Goal: Task Accomplishment & Management: Manage account settings

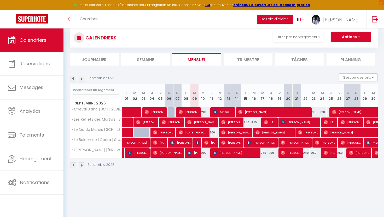
click at [292, 188] on body "🟢 Des questions ou besoin d'assistance pour la migration AirBnB? Connectez-vous…" at bounding box center [192, 125] width 384 height 217
click at [81, 77] on img at bounding box center [82, 79] width 6 height 6
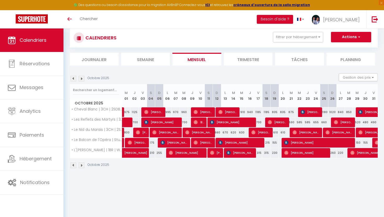
click at [82, 77] on img at bounding box center [82, 79] width 6 height 6
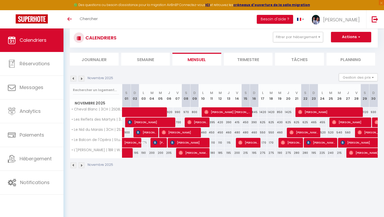
click at [82, 77] on img at bounding box center [82, 79] width 6 height 6
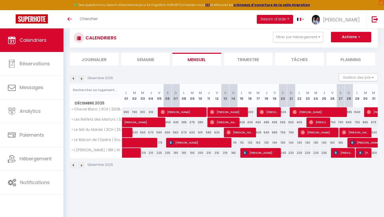
click at [82, 77] on img at bounding box center [82, 79] width 6 height 6
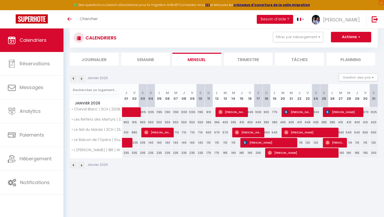
click at [83, 77] on img at bounding box center [82, 79] width 6 height 6
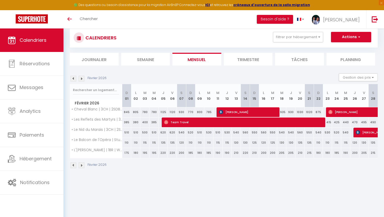
click at [83, 78] on img at bounding box center [82, 79] width 6 height 6
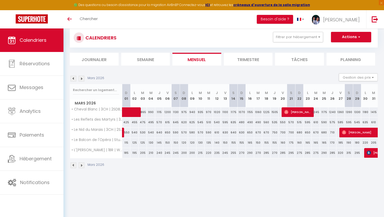
click at [75, 79] on img at bounding box center [74, 79] width 6 height 6
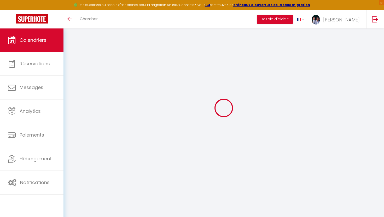
select select
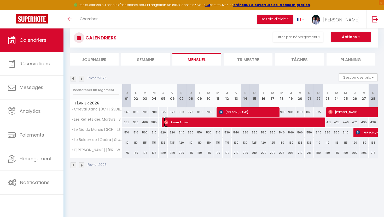
click at [174, 124] on span "Team Travel" at bounding box center [243, 122] width 159 height 10
select select "OK"
select select "0"
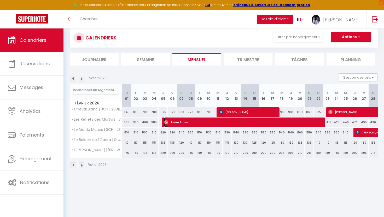
select select "1"
select select
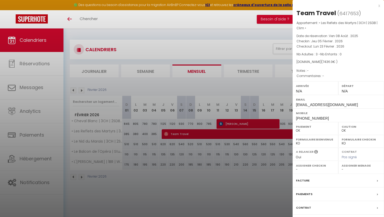
click at [378, 6] on div "x" at bounding box center [337, 6] width 88 height 6
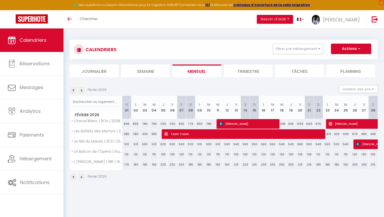
click at [81, 91] on img at bounding box center [82, 91] width 6 height 6
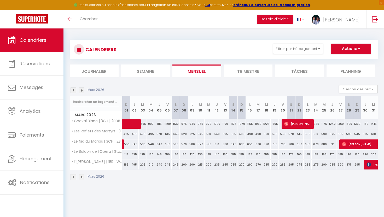
click at [81, 91] on img at bounding box center [82, 91] width 6 height 6
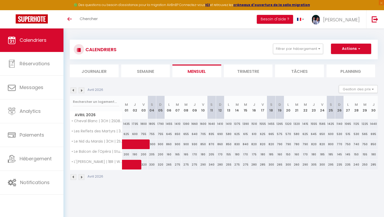
click at [82, 91] on img at bounding box center [82, 91] width 6 height 6
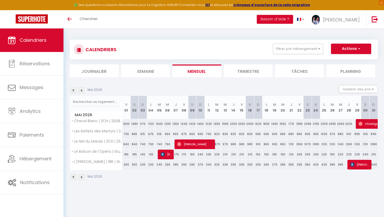
click at [82, 91] on img at bounding box center [82, 91] width 6 height 6
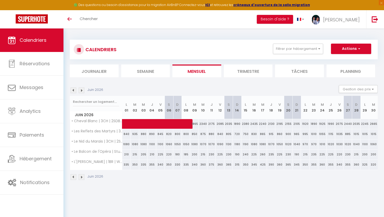
click at [73, 92] on img at bounding box center [74, 91] width 6 height 6
select select "0"
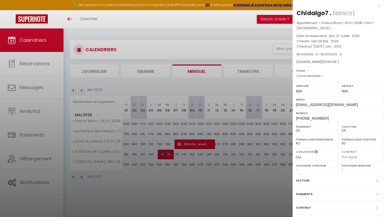
click at [379, 6] on div "x" at bounding box center [337, 6] width 88 height 6
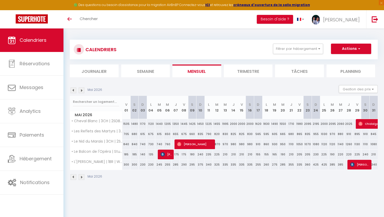
click at [80, 90] on img at bounding box center [82, 91] width 6 height 6
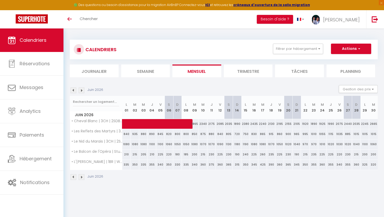
click at [80, 90] on img at bounding box center [82, 91] width 6 height 6
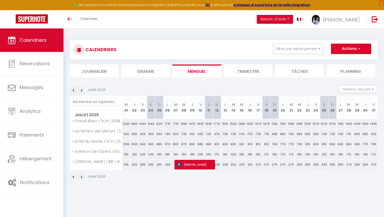
click at [80, 90] on img at bounding box center [82, 91] width 6 height 6
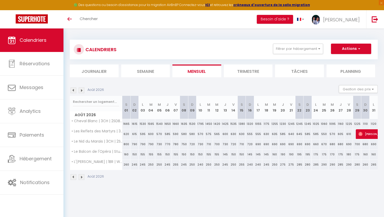
click at [81, 90] on img at bounding box center [82, 91] width 6 height 6
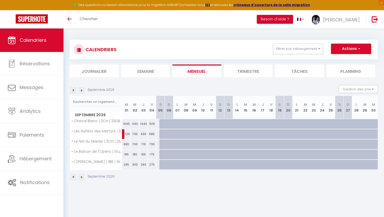
click at [74, 90] on img at bounding box center [74, 91] width 6 height 6
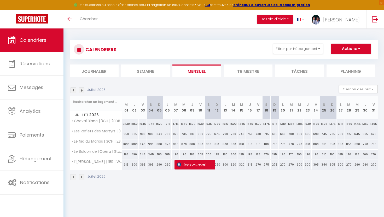
click at [74, 90] on img at bounding box center [74, 91] width 6 height 6
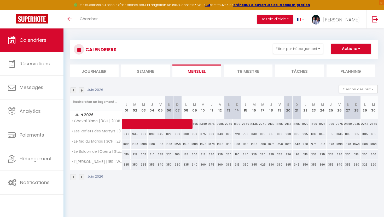
click at [74, 90] on img at bounding box center [74, 91] width 6 height 6
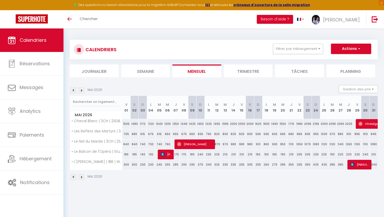
click at [74, 90] on img at bounding box center [74, 91] width 6 height 6
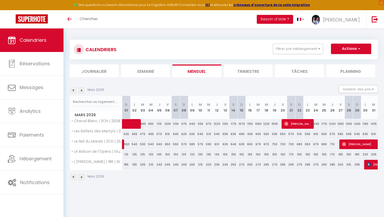
click at [74, 90] on img at bounding box center [74, 91] width 6 height 6
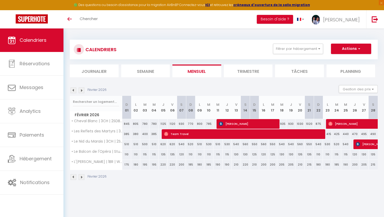
click at [74, 90] on img at bounding box center [74, 91] width 6 height 6
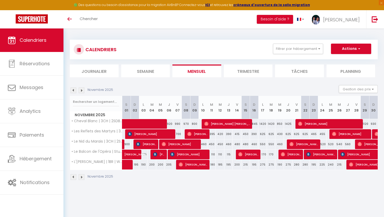
click at [74, 90] on img at bounding box center [74, 91] width 6 height 6
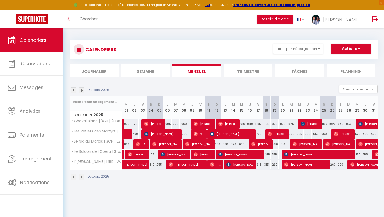
click at [74, 90] on img at bounding box center [74, 91] width 6 height 6
